Goal: Book appointment/travel/reservation

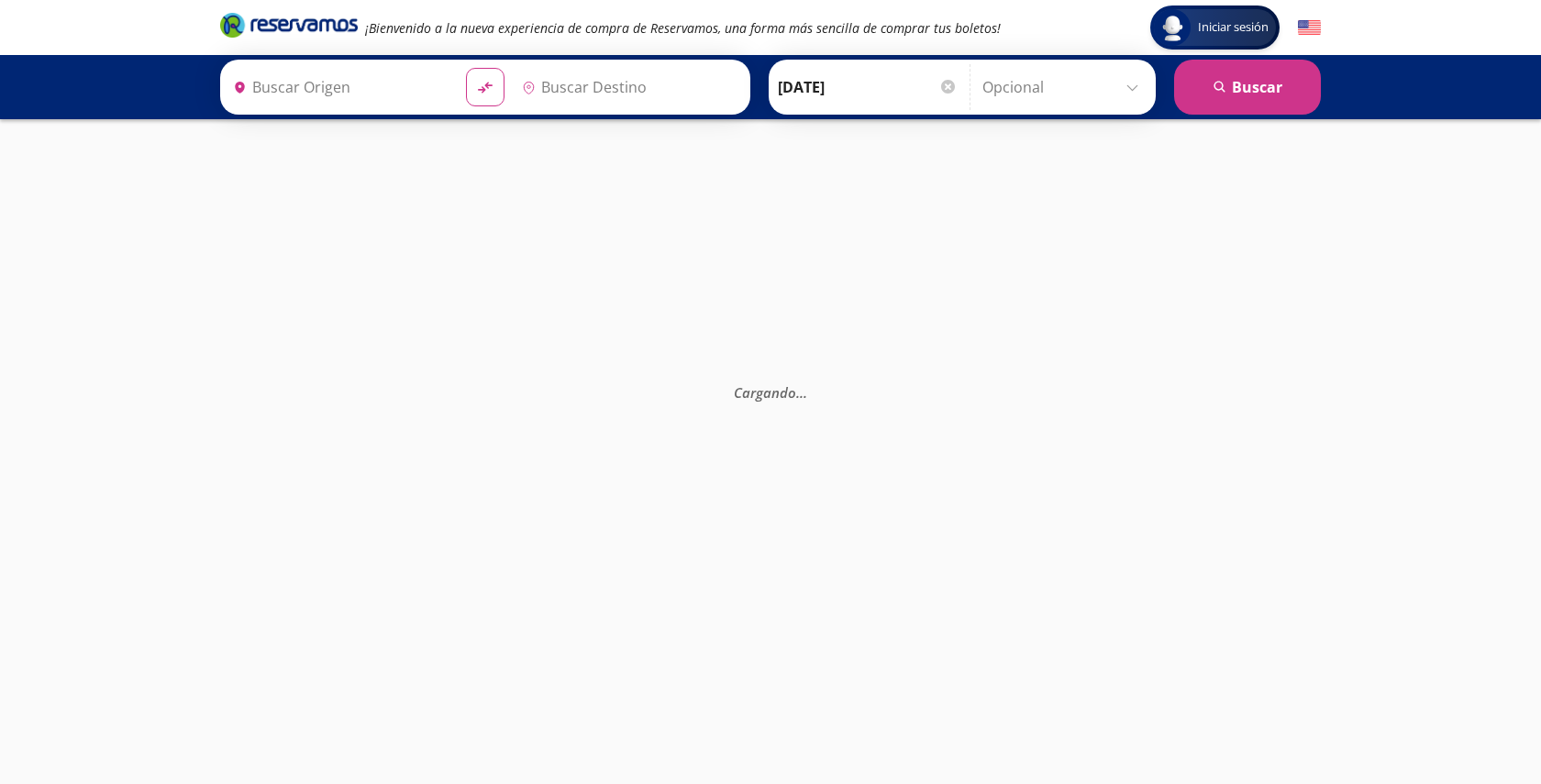
type input "[GEOGRAPHIC_DATA], [GEOGRAPHIC_DATA]"
type input "Tequisquiapan, [GEOGRAPHIC_DATA]"
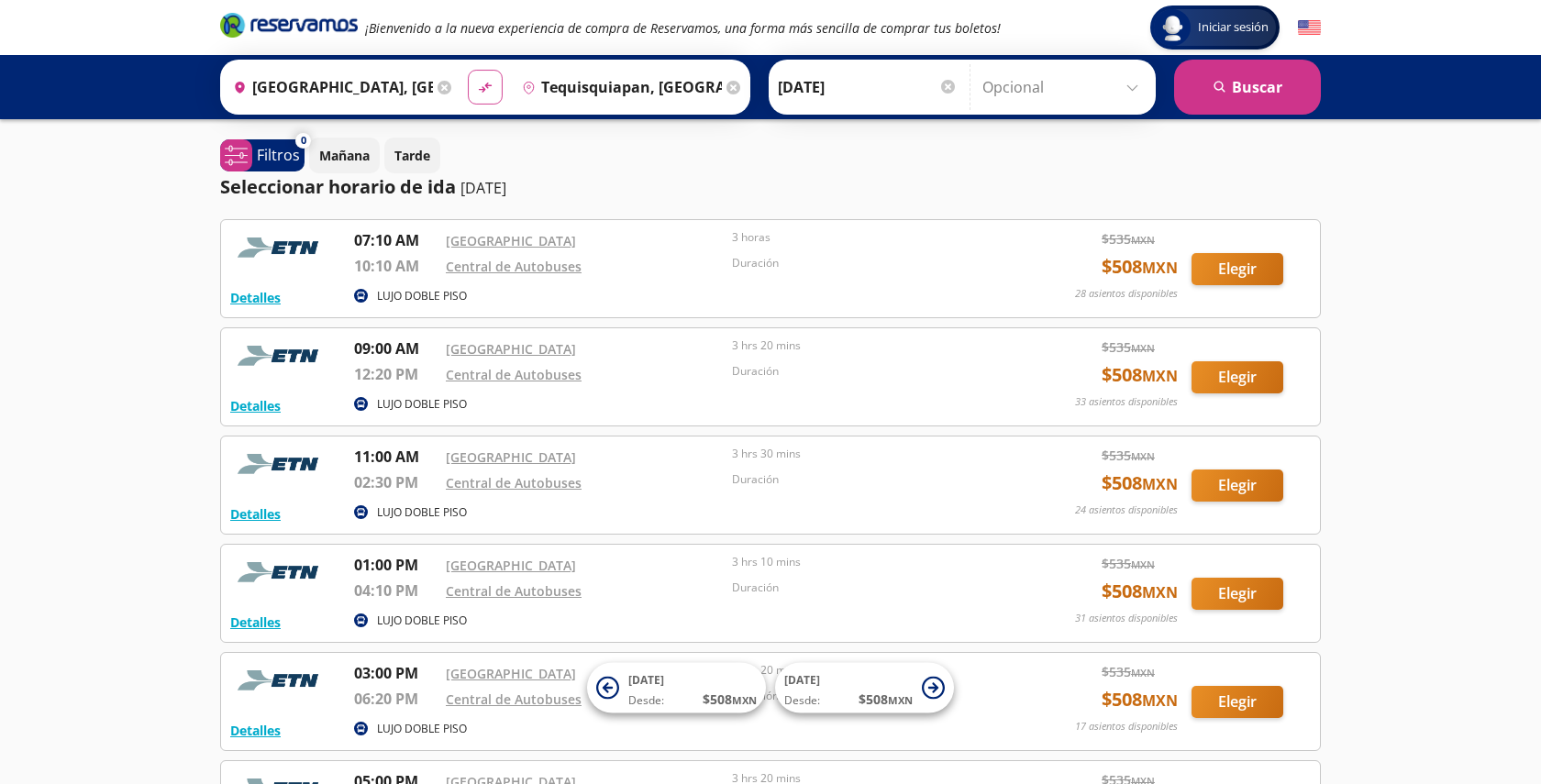
click at [490, 86] on icon "material-symbols:compare-arrows-rounded" at bounding box center [486, 87] width 17 height 18
type input "Tequisquiapan, [GEOGRAPHIC_DATA]"
type input "[GEOGRAPHIC_DATA], [GEOGRAPHIC_DATA]"
click at [1212, 91] on button "search [GEOGRAPHIC_DATA]" at bounding box center [1248, 86] width 147 height 55
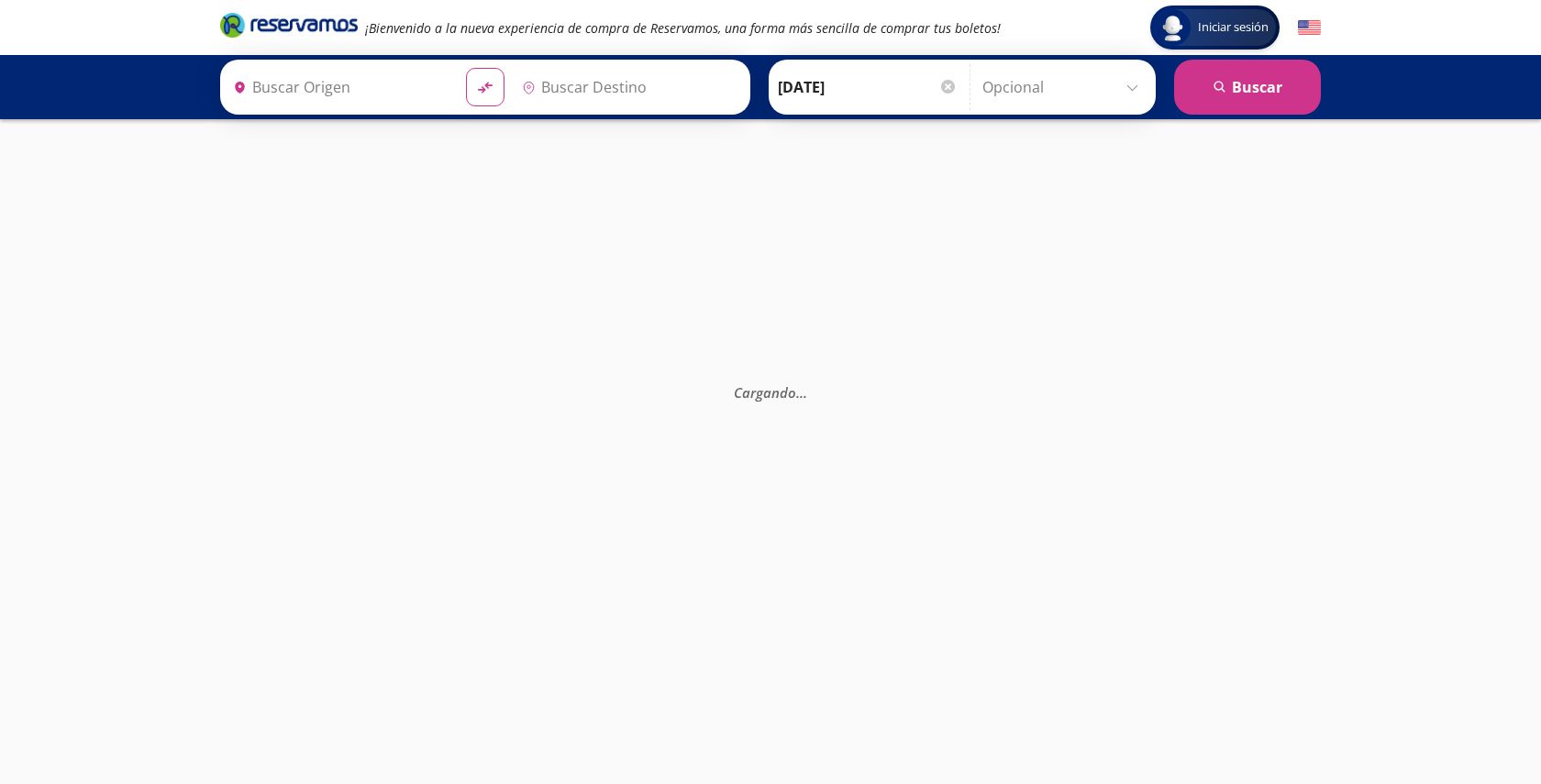
type input "[GEOGRAPHIC_DATA], [GEOGRAPHIC_DATA]"
type input "Tequisquiapan, [GEOGRAPHIC_DATA]"
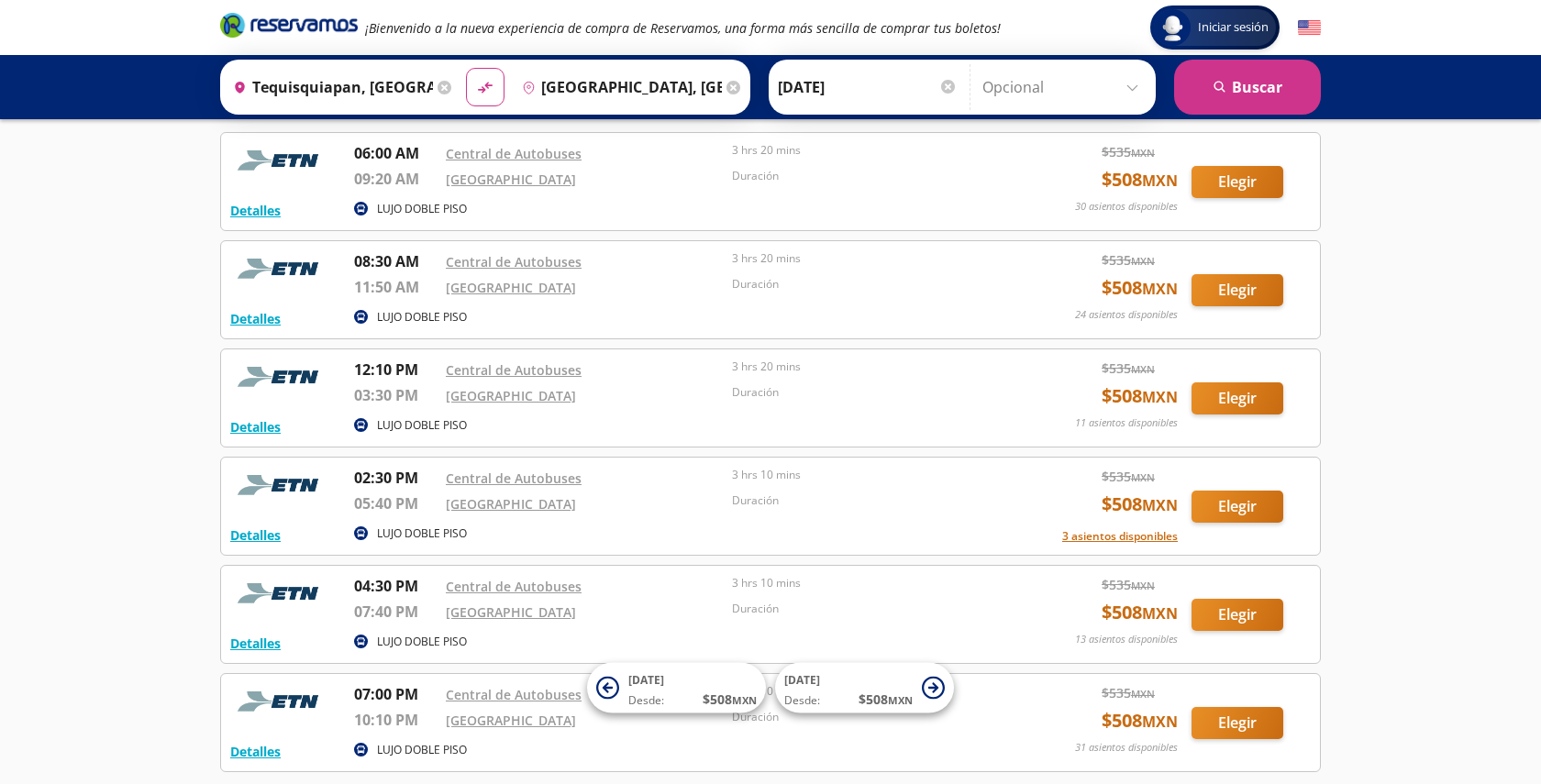
scroll to position [77, 0]
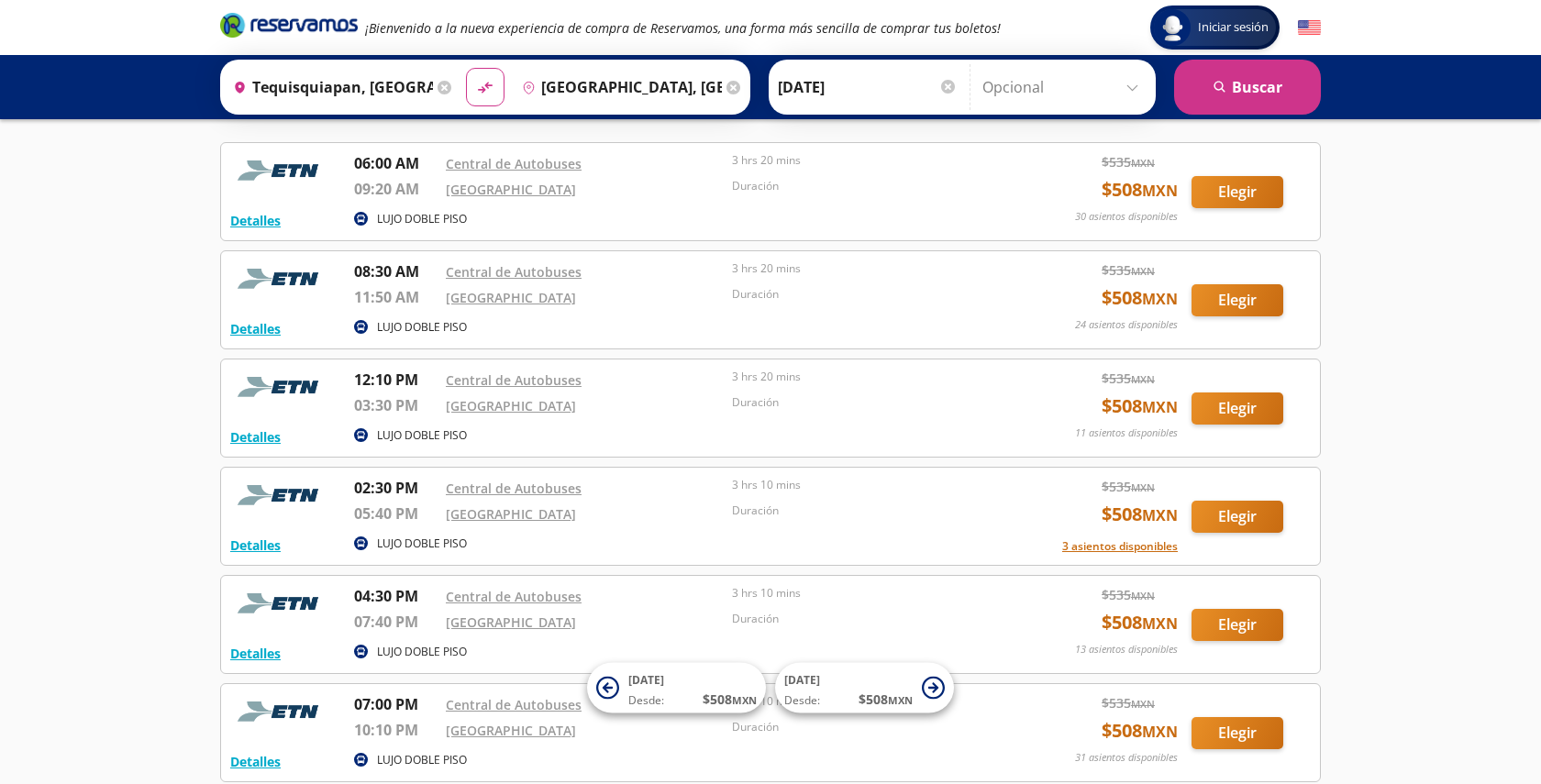
click at [447, 90] on icon at bounding box center [444, 87] width 14 height 14
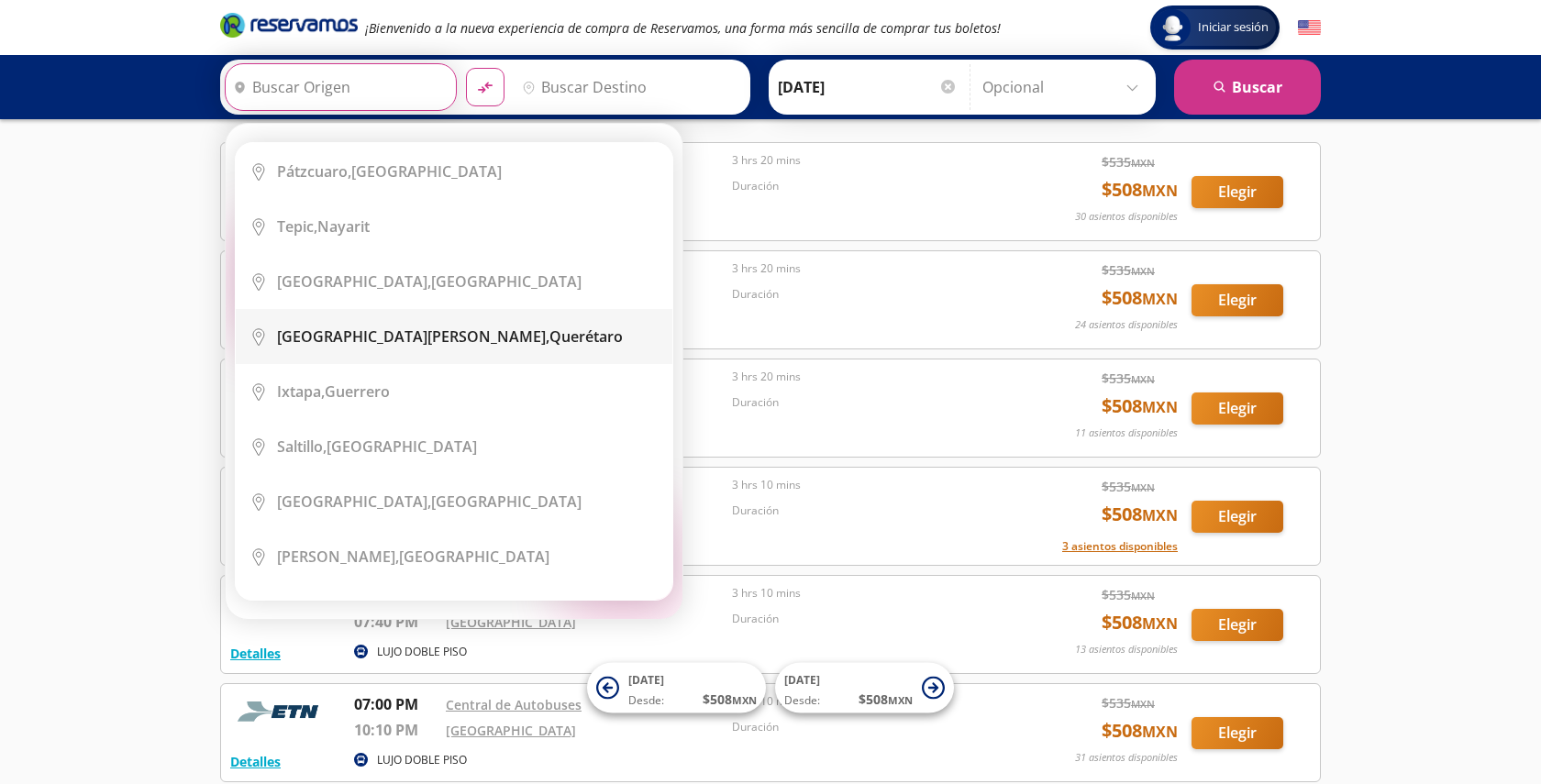
scroll to position [2584, 0]
click at [471, 324] on div "[GEOGRAPHIC_DATA][PERSON_NAME], [GEOGRAPHIC_DATA]" at bounding box center [450, 334] width 346 height 20
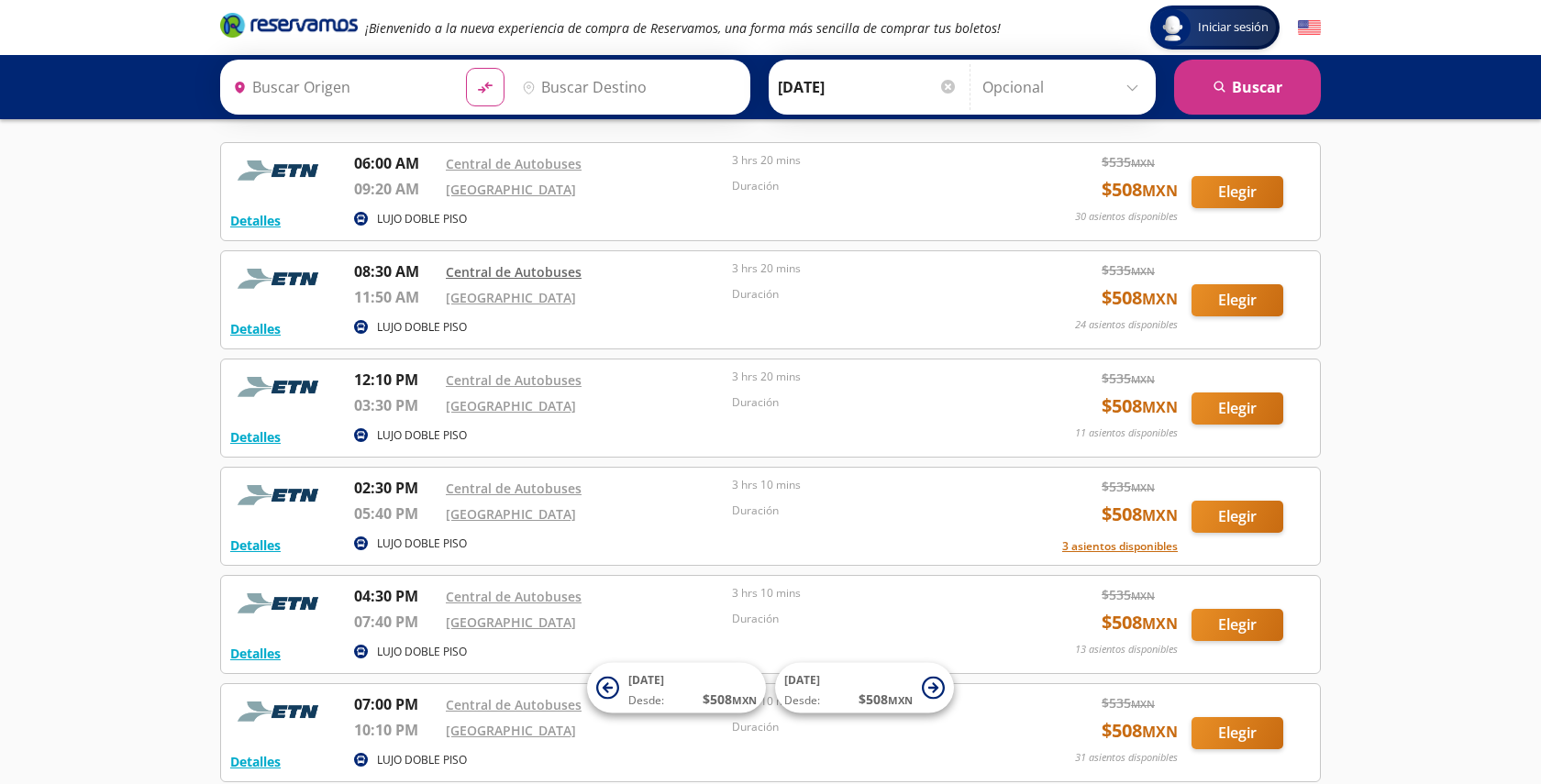
type input "[GEOGRAPHIC_DATA][PERSON_NAME], [GEOGRAPHIC_DATA]"
click at [621, 85] on input "Destino" at bounding box center [627, 86] width 225 height 46
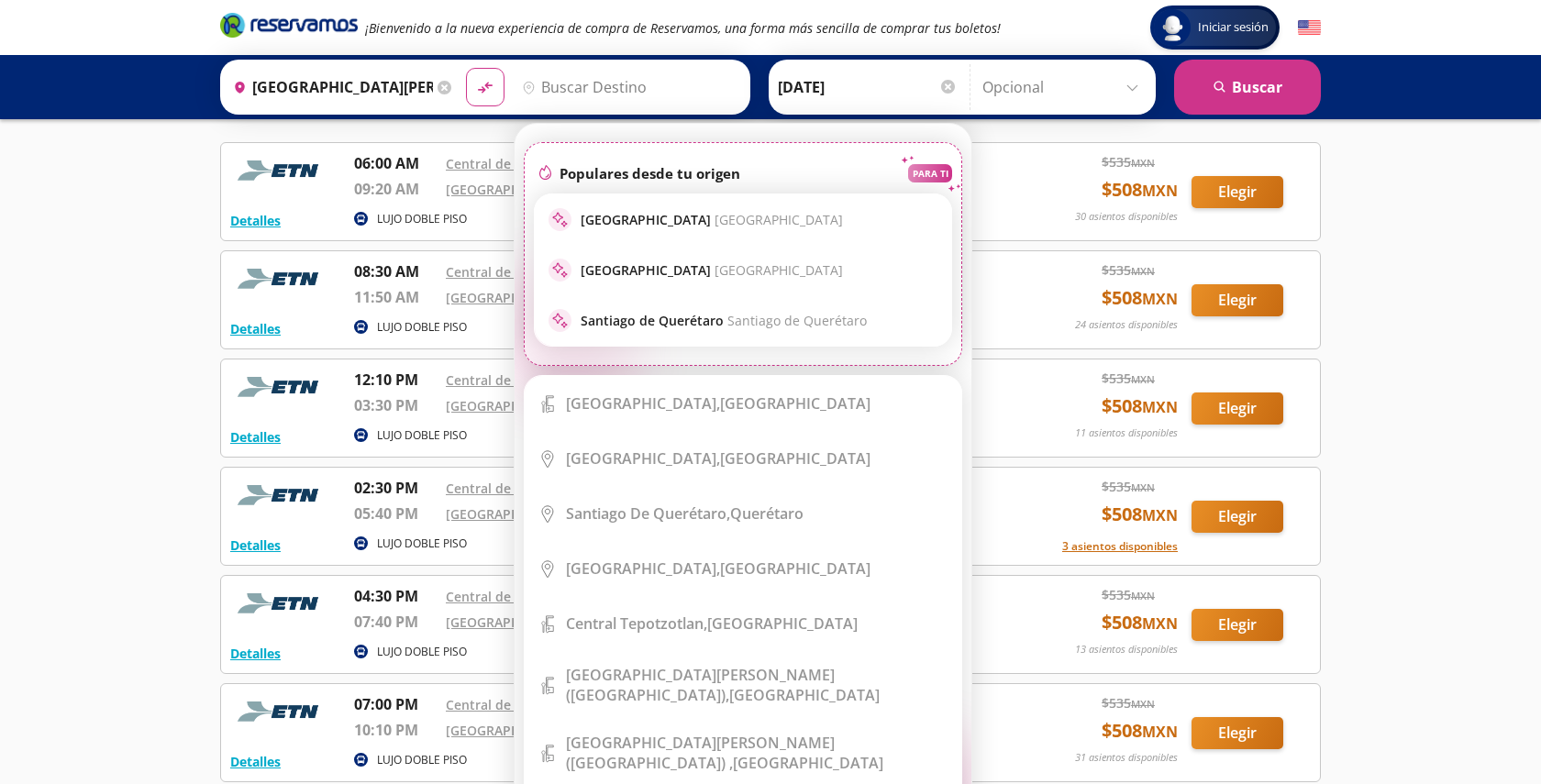
click at [666, 217] on p "[GEOGRAPHIC_DATA] [GEOGRAPHIC_DATA]" at bounding box center [712, 219] width 262 height 18
type input "[GEOGRAPHIC_DATA], [GEOGRAPHIC_DATA]"
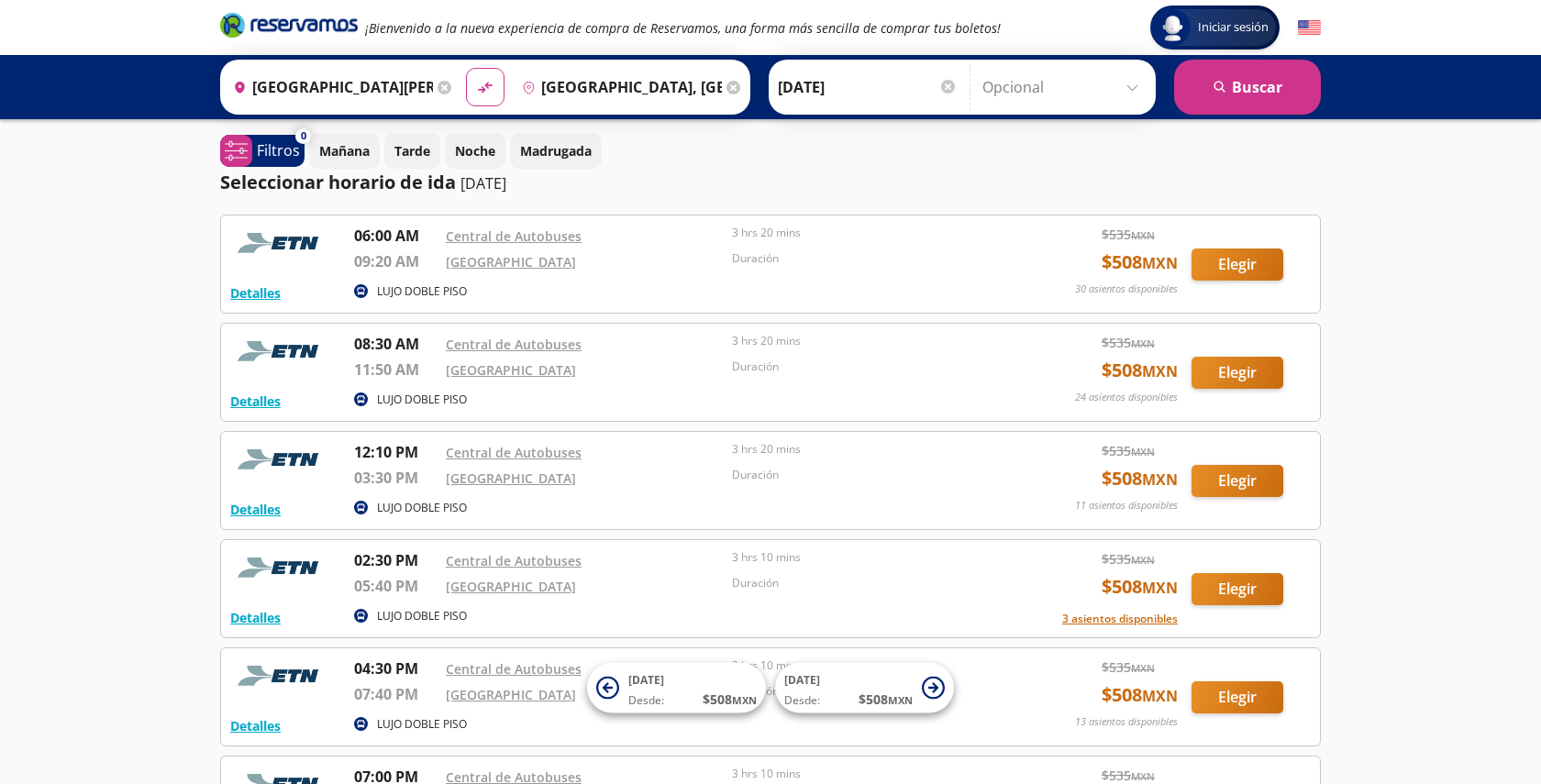
scroll to position [0, 0]
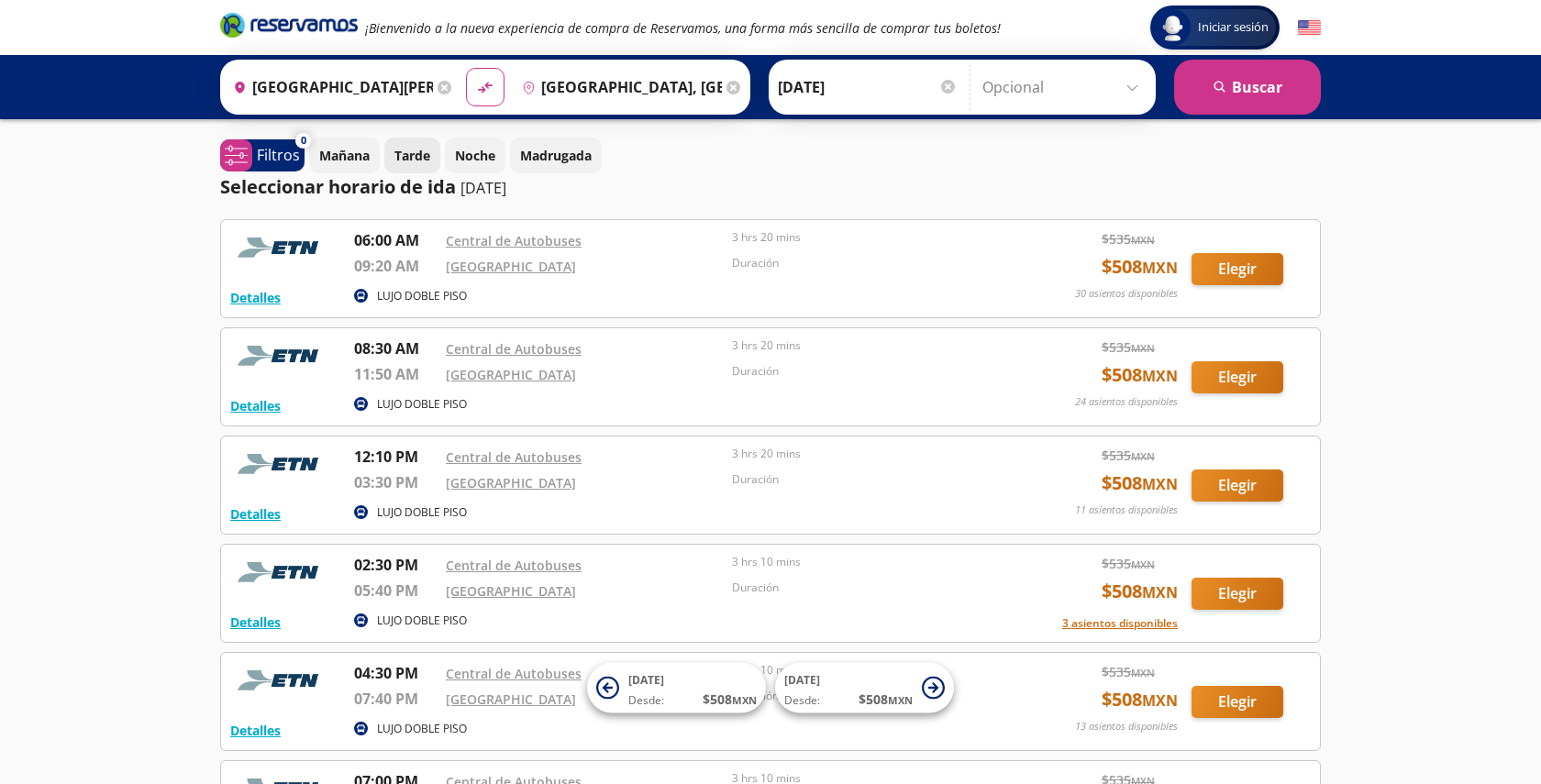
click at [426, 164] on p "Tarde" at bounding box center [412, 155] width 35 height 20
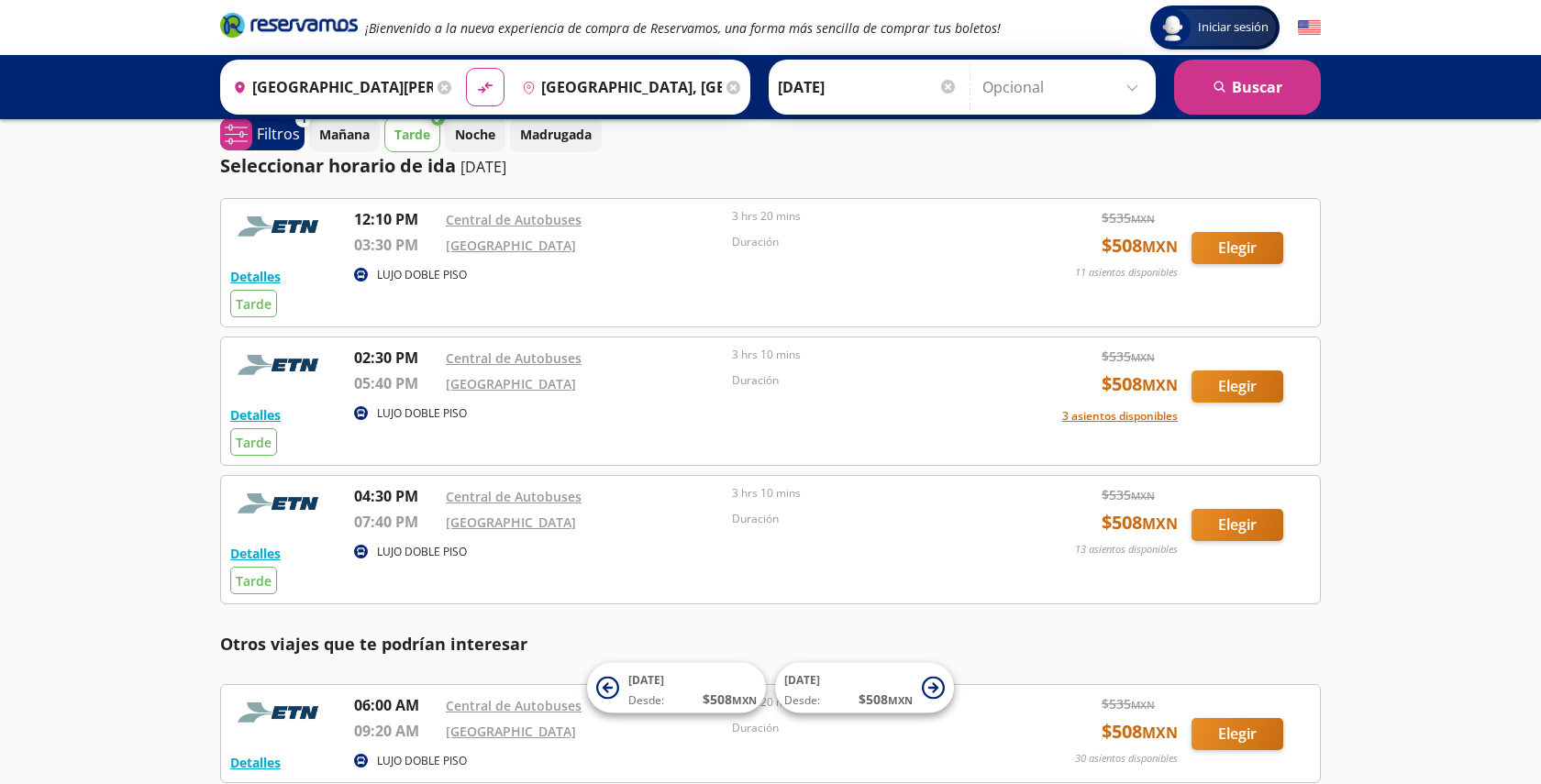
scroll to position [23, 0]
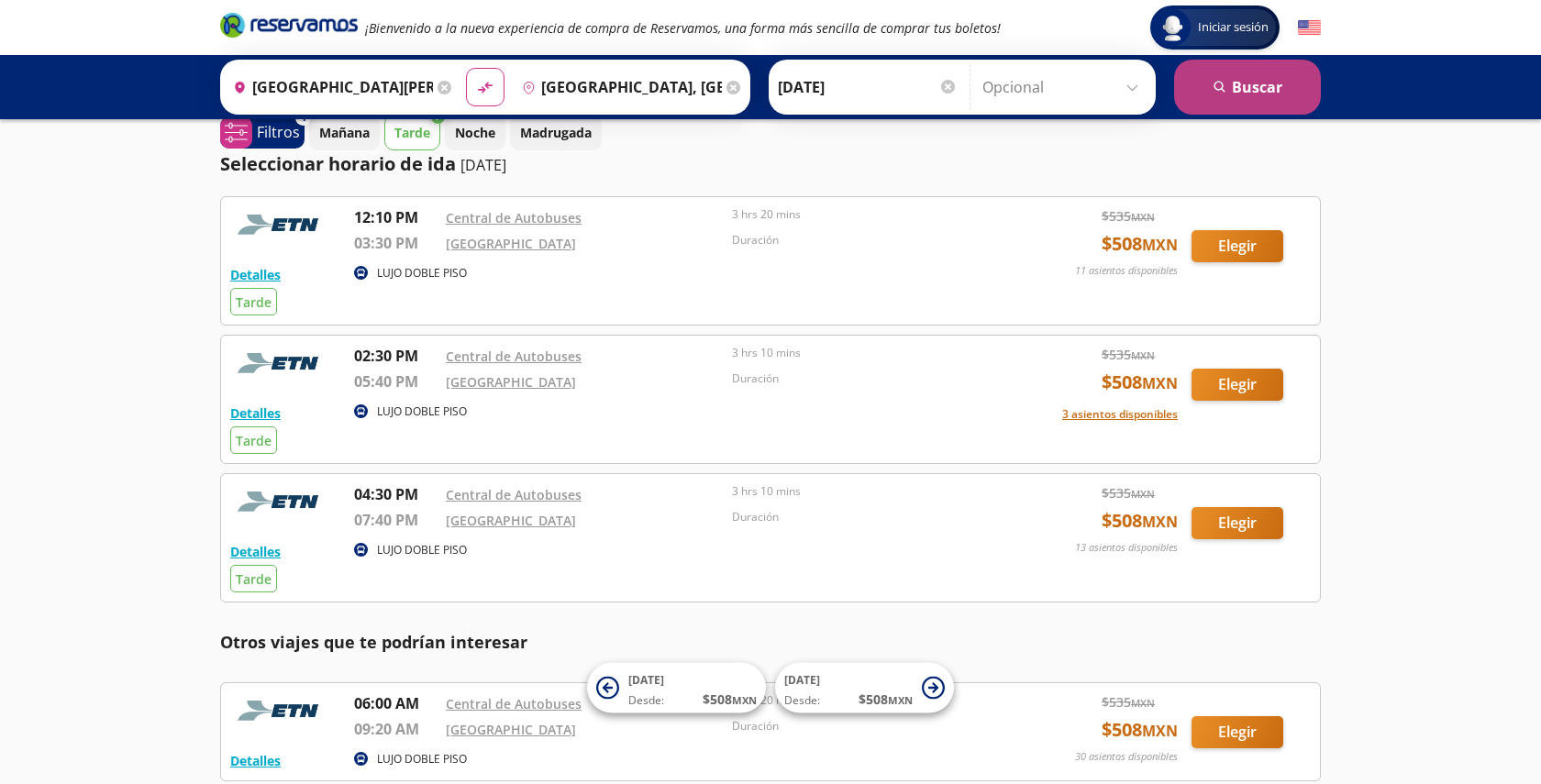
click at [1273, 80] on button "search [GEOGRAPHIC_DATA]" at bounding box center [1248, 86] width 147 height 55
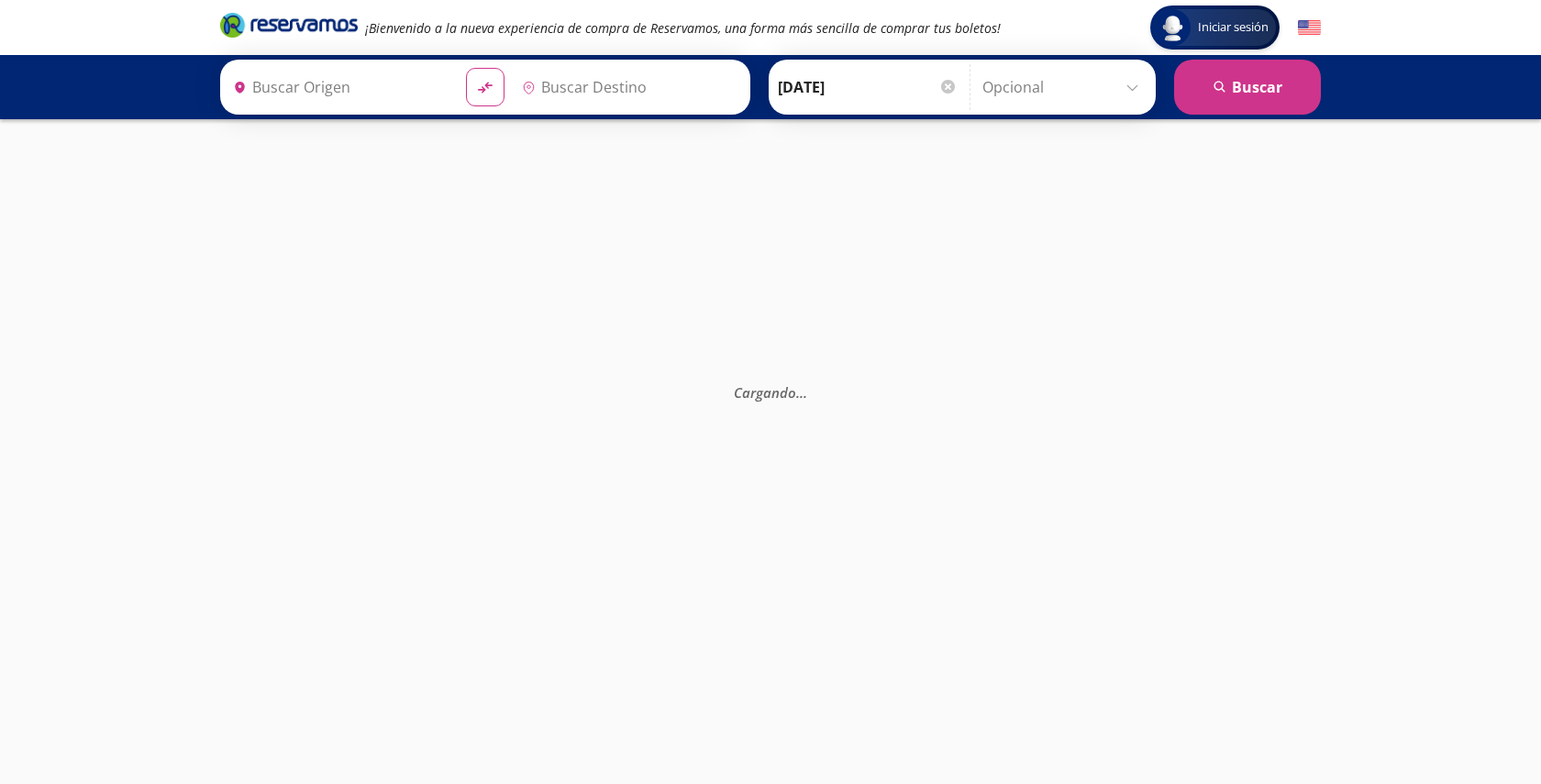
type input "[GEOGRAPHIC_DATA][PERSON_NAME], [GEOGRAPHIC_DATA]"
type input "[GEOGRAPHIC_DATA], [GEOGRAPHIC_DATA]"
